Goal: Task Accomplishment & Management: Complete application form

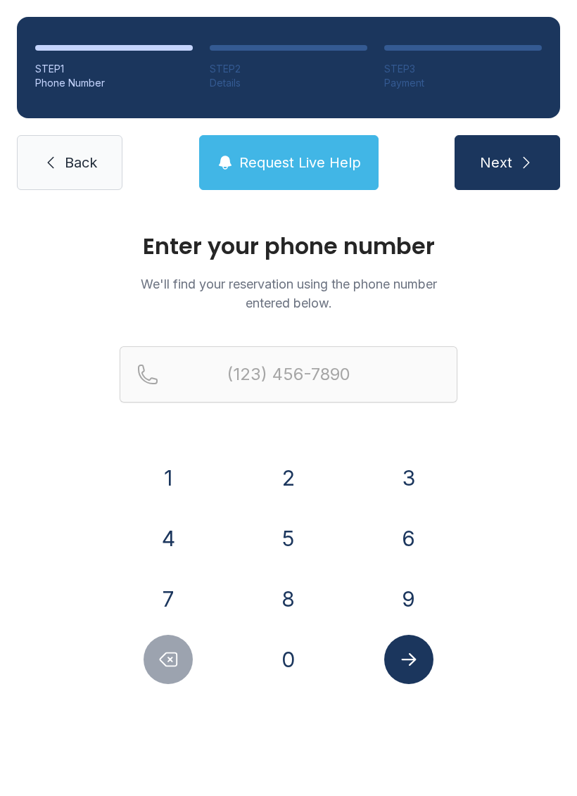
click at [413, 534] on button "6" at bounding box center [408, 538] width 49 height 49
click at [410, 473] on button "3" at bounding box center [408, 477] width 49 height 49
click at [284, 649] on button "0" at bounding box center [288, 659] width 49 height 49
click at [406, 589] on button "9" at bounding box center [408, 599] width 49 height 49
click at [165, 601] on button "7" at bounding box center [168, 599] width 49 height 49
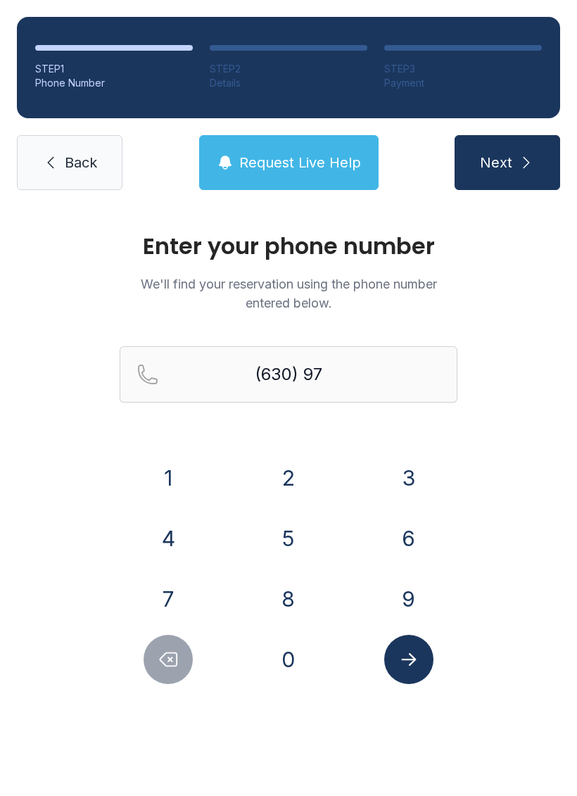
click at [151, 648] on button "Delete number" at bounding box center [168, 659] width 49 height 49
click at [168, 535] on button "4" at bounding box center [168, 538] width 49 height 49
click at [172, 601] on button "7" at bounding box center [168, 599] width 49 height 49
click at [161, 537] on button "4" at bounding box center [168, 538] width 49 height 49
click at [409, 479] on button "3" at bounding box center [408, 477] width 49 height 49
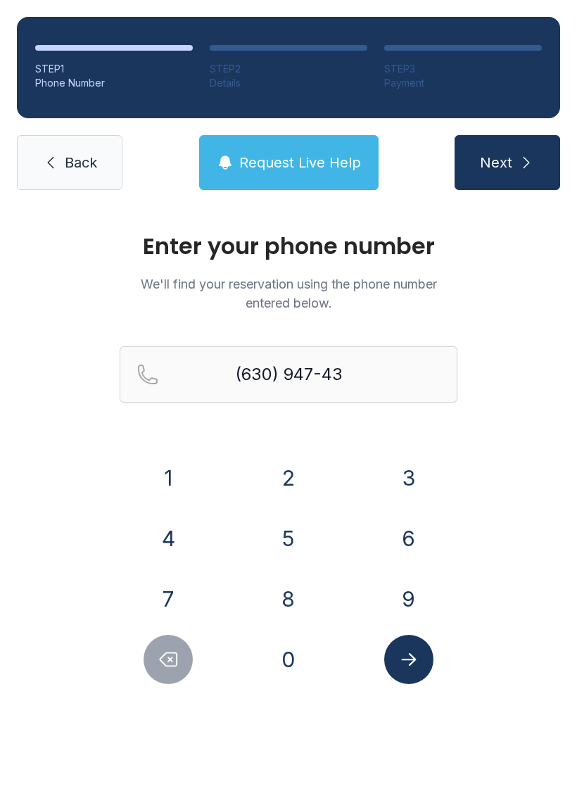
click at [411, 595] on button "9" at bounding box center [408, 599] width 49 height 49
click at [161, 582] on button "7" at bounding box center [168, 599] width 49 height 49
type input "[PHONE_NUMBER]"
click at [409, 656] on icon "Submit lookup form" at bounding box center [409, 659] width 21 height 21
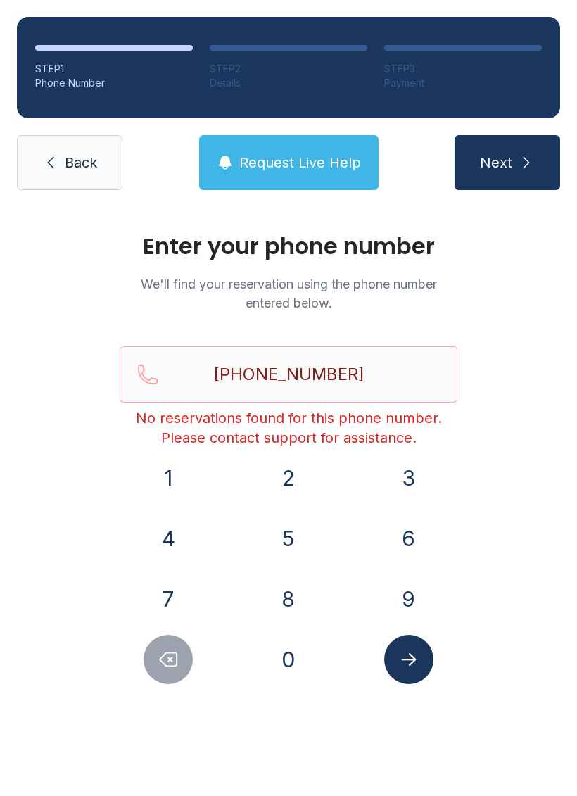
click at [67, 165] on span "Back" at bounding box center [81, 163] width 32 height 20
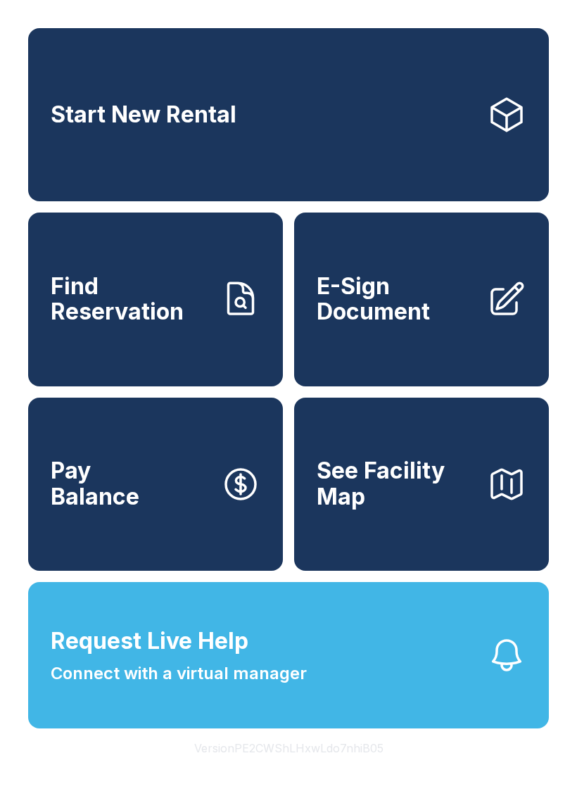
click at [412, 325] on span "E-Sign Document" at bounding box center [396, 299] width 159 height 51
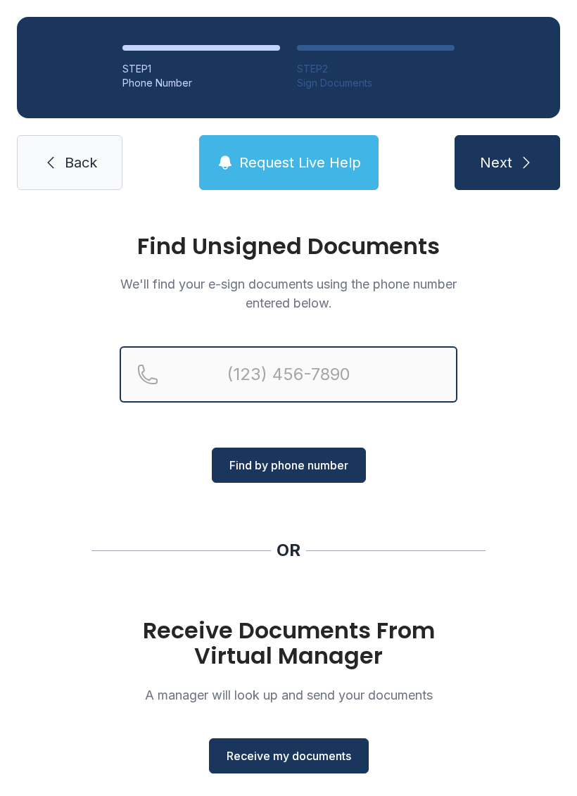
click at [287, 364] on input "Reservation phone number" at bounding box center [289, 374] width 338 height 56
type input "(630) 947-"
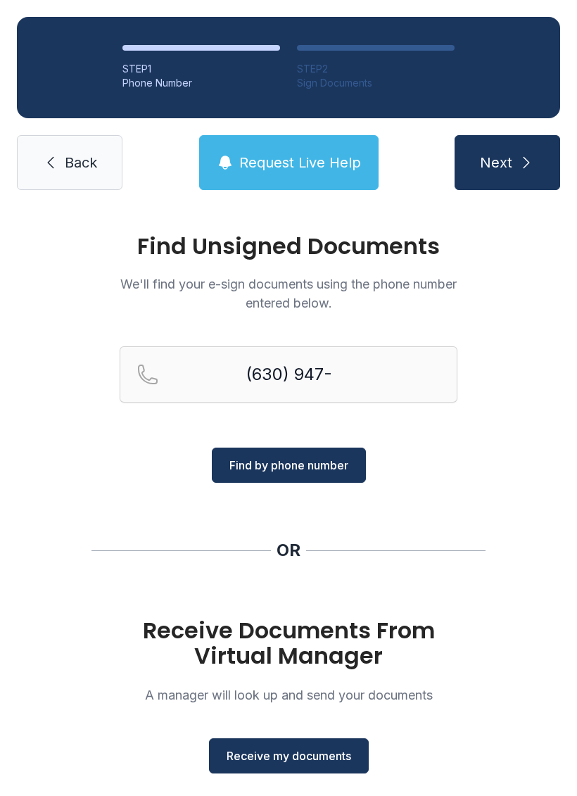
click at [70, 158] on span "Back" at bounding box center [81, 163] width 32 height 20
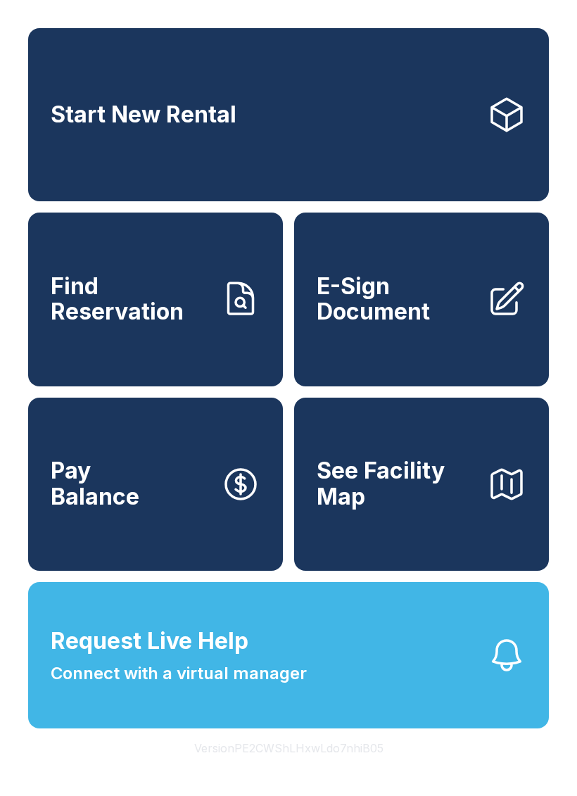
click at [428, 324] on span "E-Sign Document" at bounding box center [396, 299] width 159 height 51
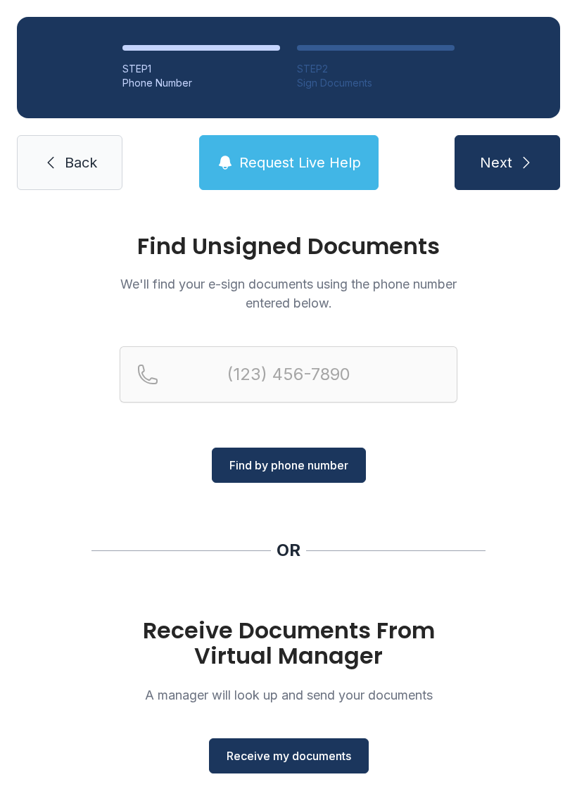
click at [296, 753] on span "Receive my documents" at bounding box center [289, 756] width 125 height 17
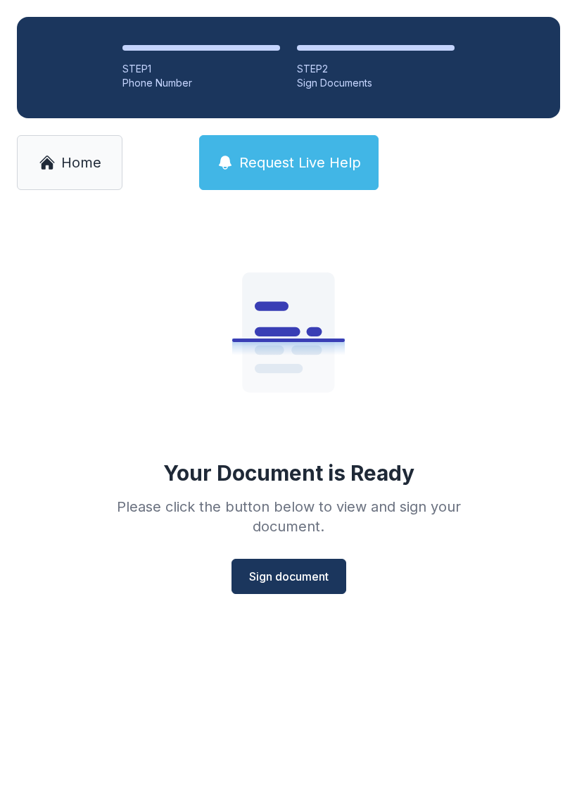
click at [301, 572] on span "Sign document" at bounding box center [289, 576] width 80 height 17
click at [65, 165] on span "Home" at bounding box center [81, 163] width 40 height 20
